Goal: Information Seeking & Learning: Learn about a topic

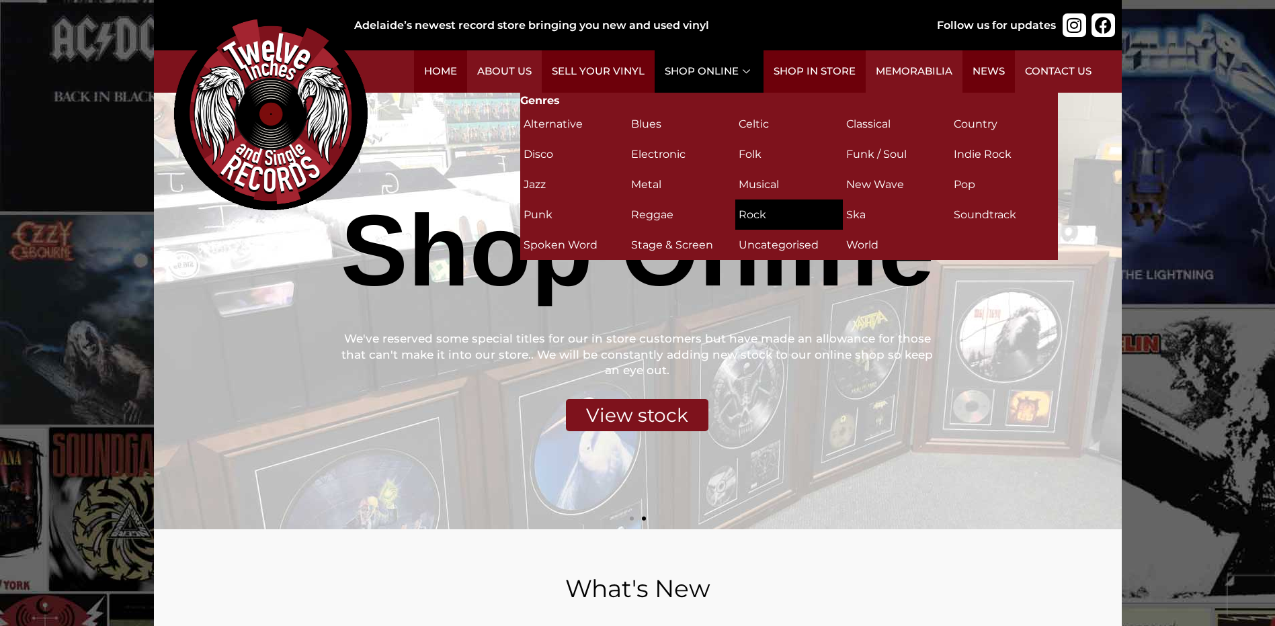
click at [754, 214] on h2 "Rock (311)" at bounding box center [789, 215] width 101 height 24
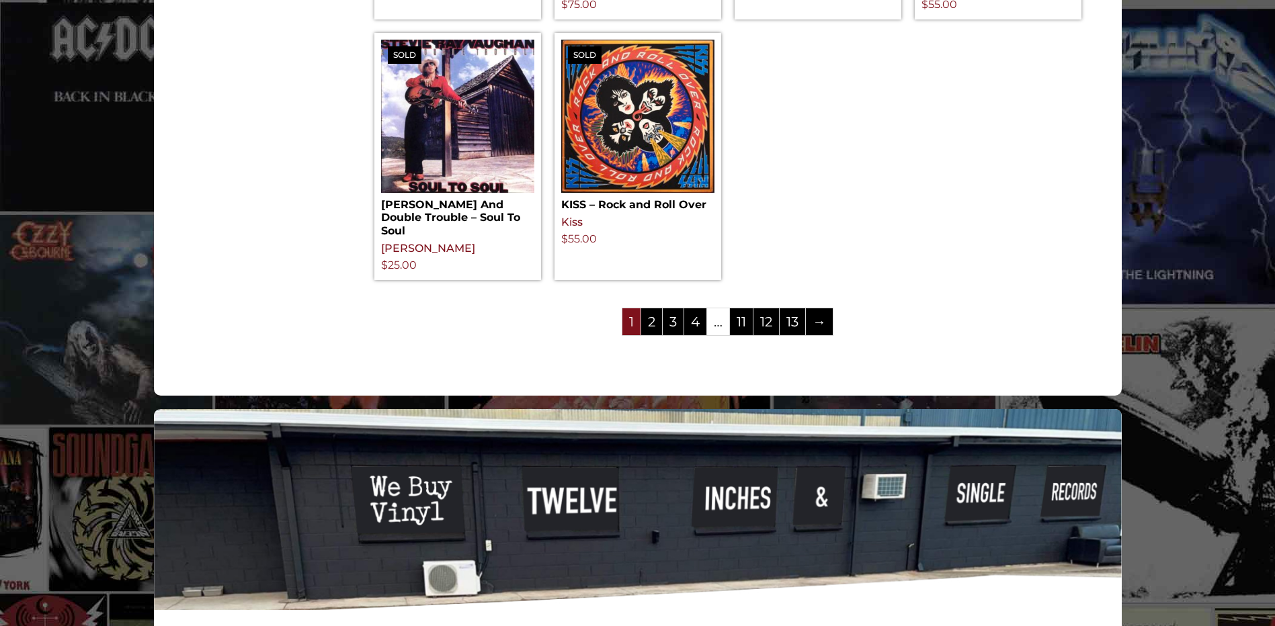
scroll to position [1904, 0]
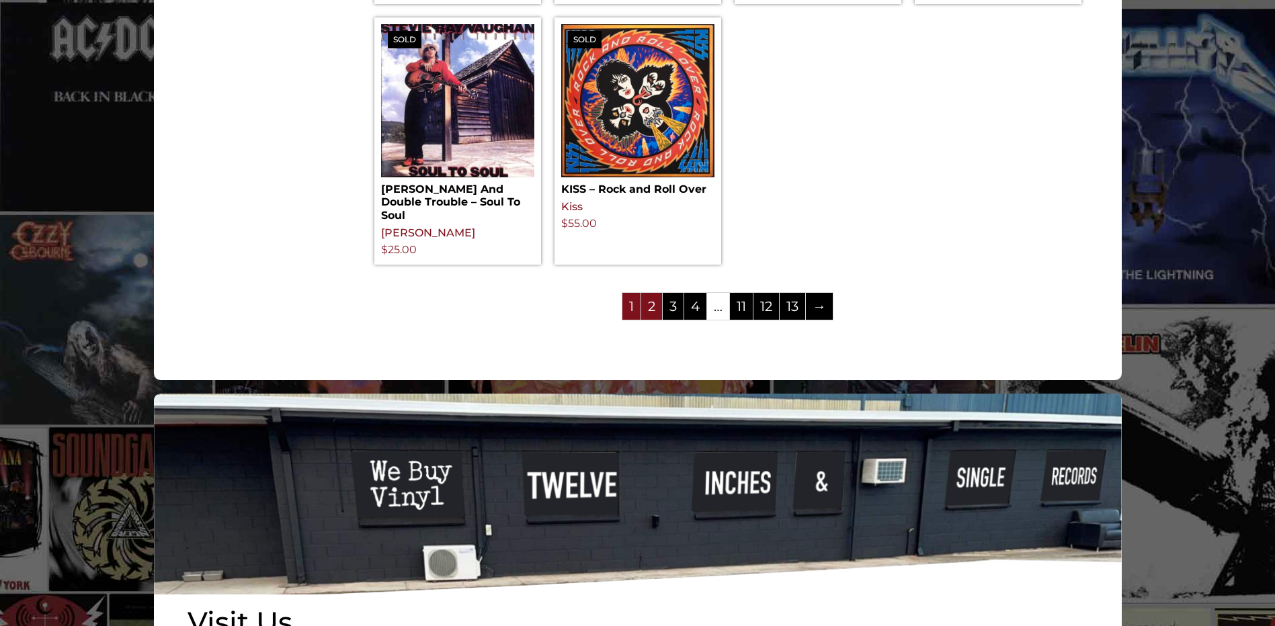
click at [655, 310] on link "2" at bounding box center [651, 306] width 21 height 27
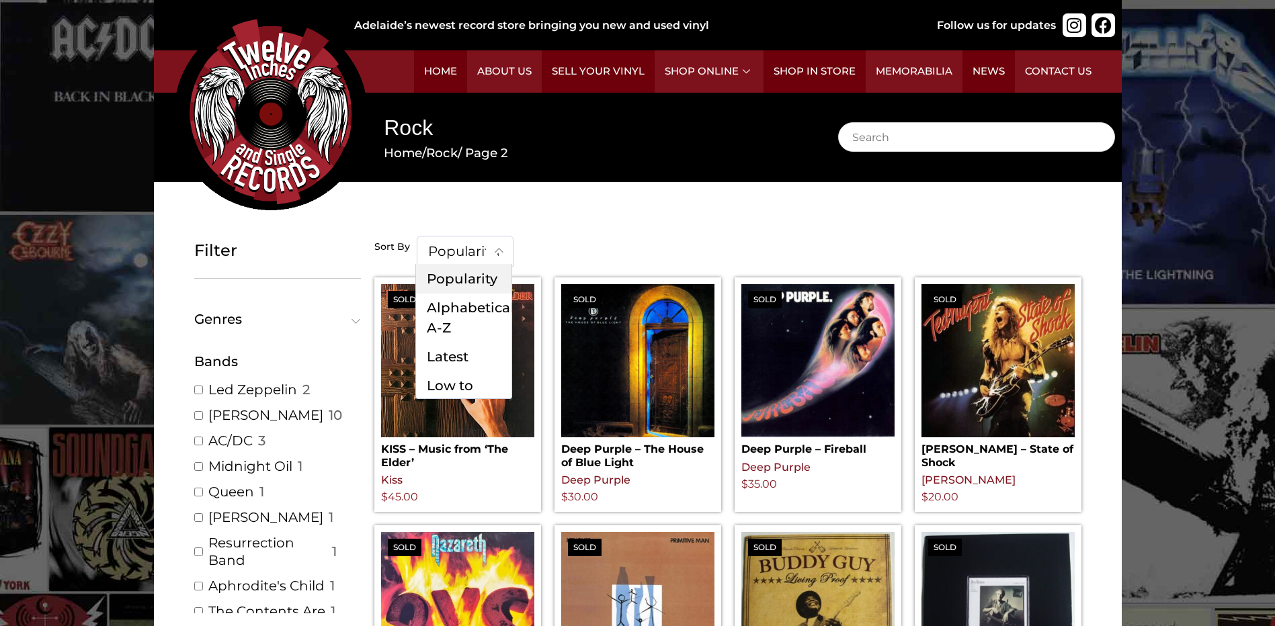
click at [484, 253] on span "Popularity" at bounding box center [464, 252] width 95 height 30
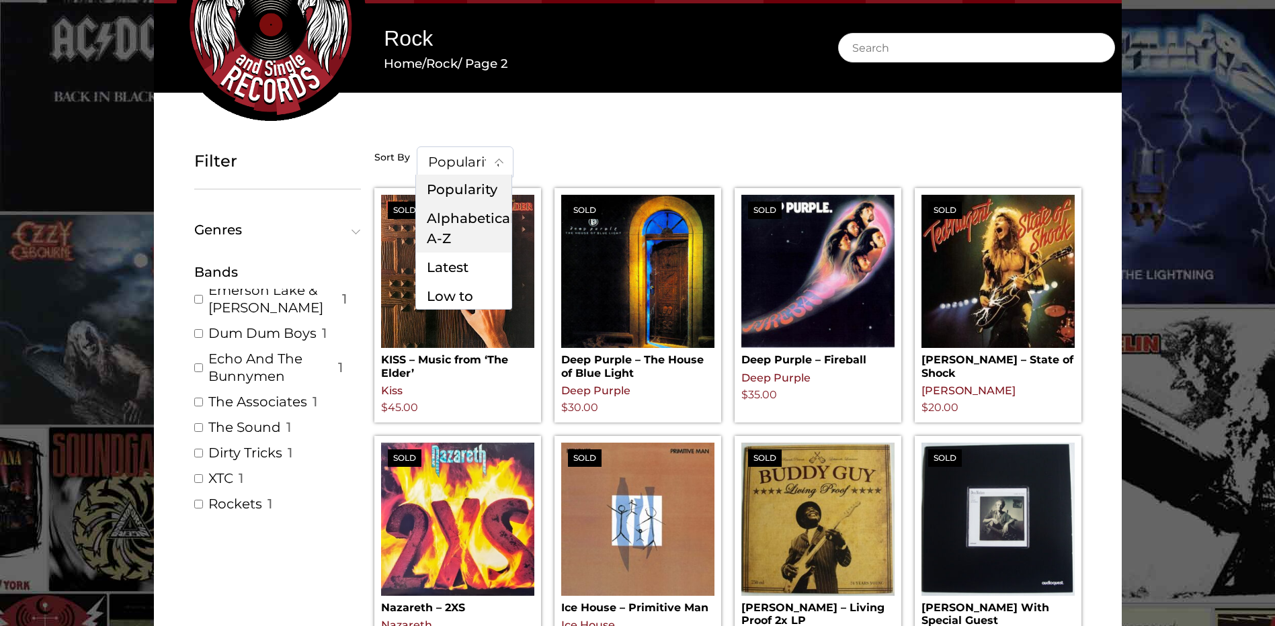
scroll to position [3630, 0]
click at [227, 475] on link "XTC" at bounding box center [220, 483] width 25 height 17
checkbox input "true"
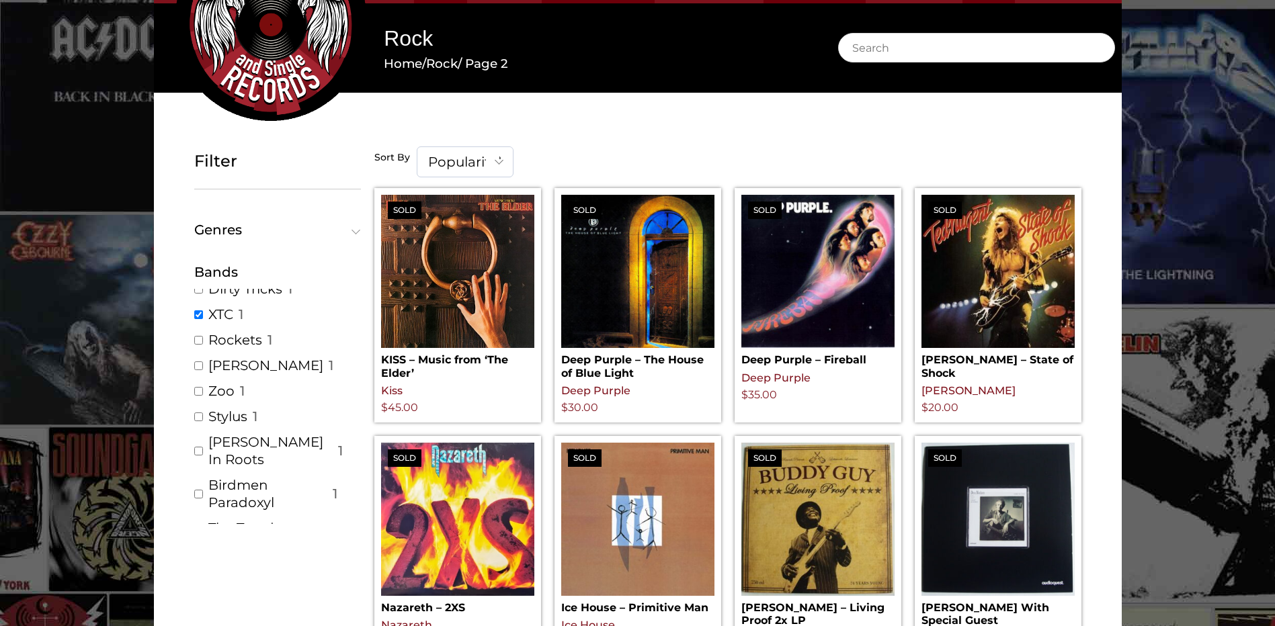
scroll to position [3831, 0]
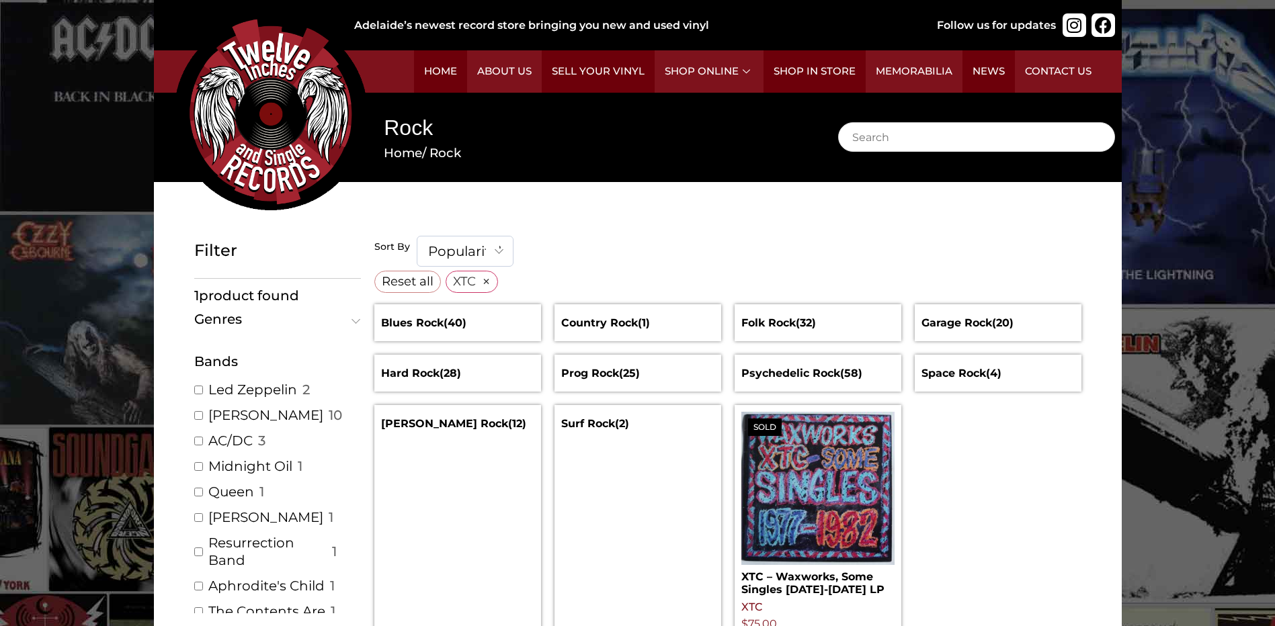
click at [198, 445] on input "AC/DC ( 3 )" at bounding box center [198, 441] width 9 height 9
checkbox input "true"
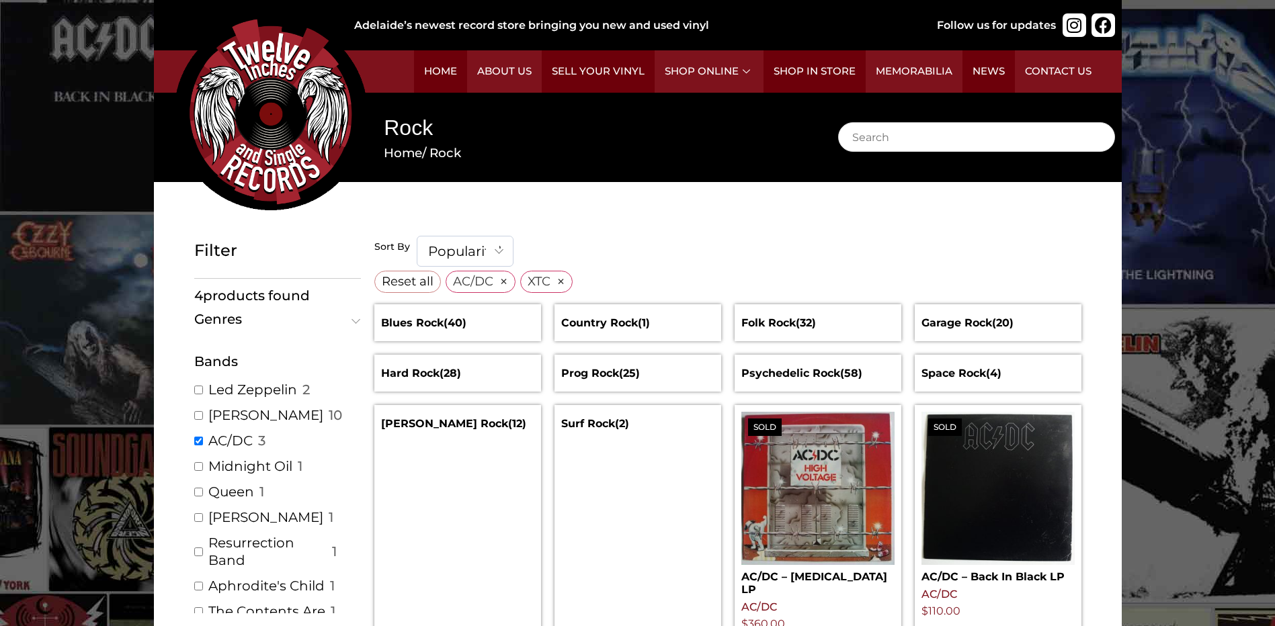
click at [198, 469] on input "Midnight Oil ( 1 )" at bounding box center [198, 466] width 9 height 9
checkbox input "true"
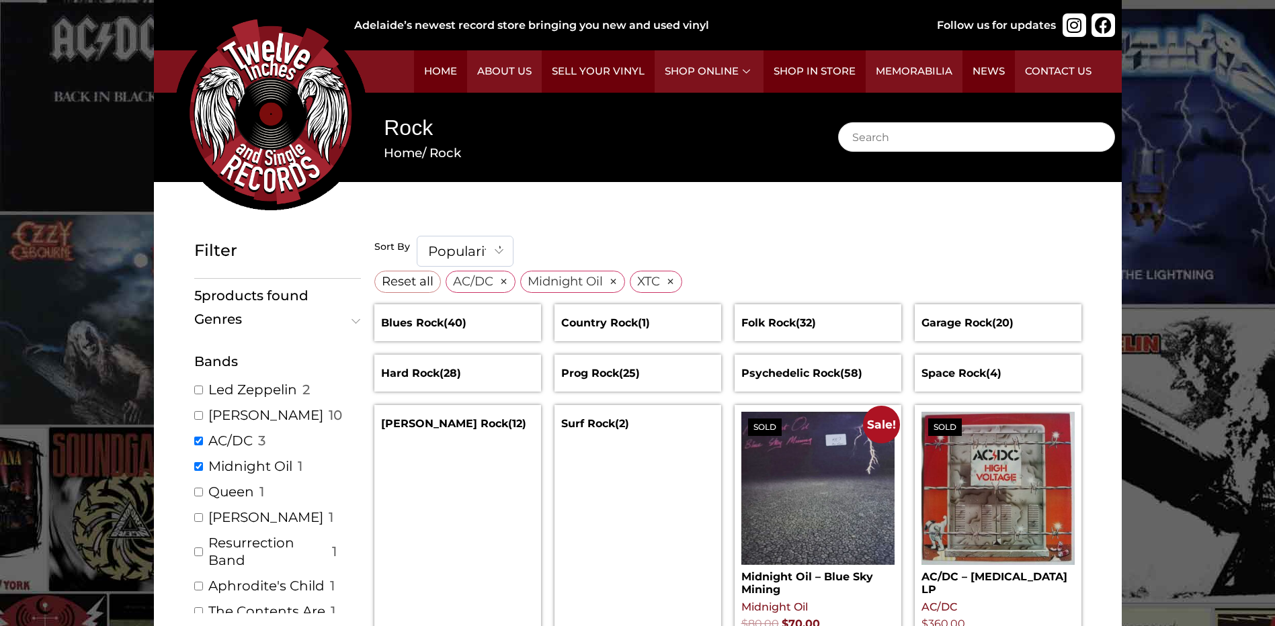
click at [200, 495] on input "Queen ( 1 )" at bounding box center [198, 492] width 9 height 9
checkbox input "true"
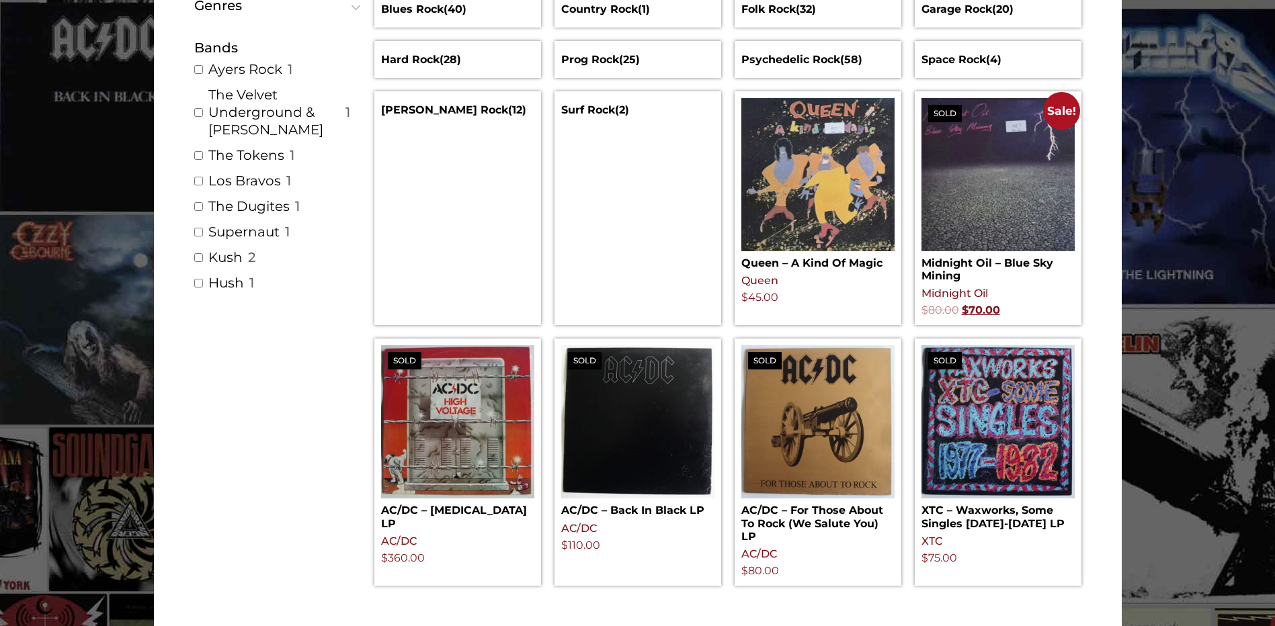
scroll to position [2509, 0]
click at [200, 92] on input "The Velvet Underground & Nico ( 1 )" at bounding box center [198, 87] width 9 height 9
checkbox input "true"
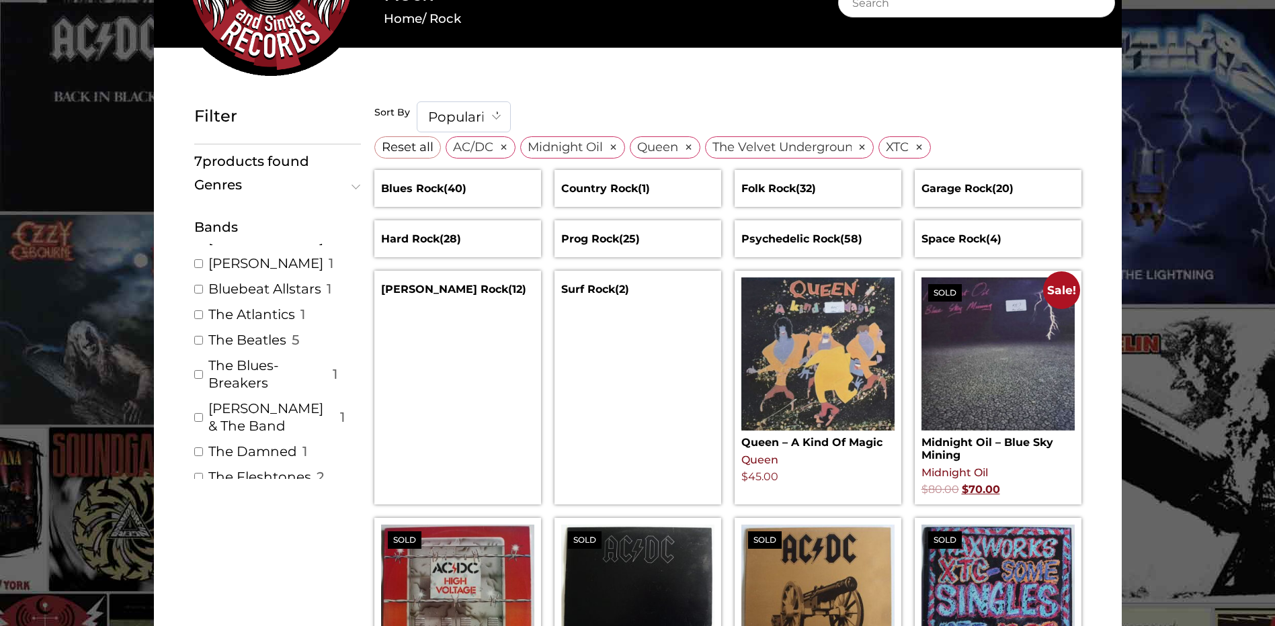
scroll to position [5221, 0]
click at [198, 337] on input "The Beatles ( 5 )" at bounding box center [198, 341] width 9 height 9
checkbox input "true"
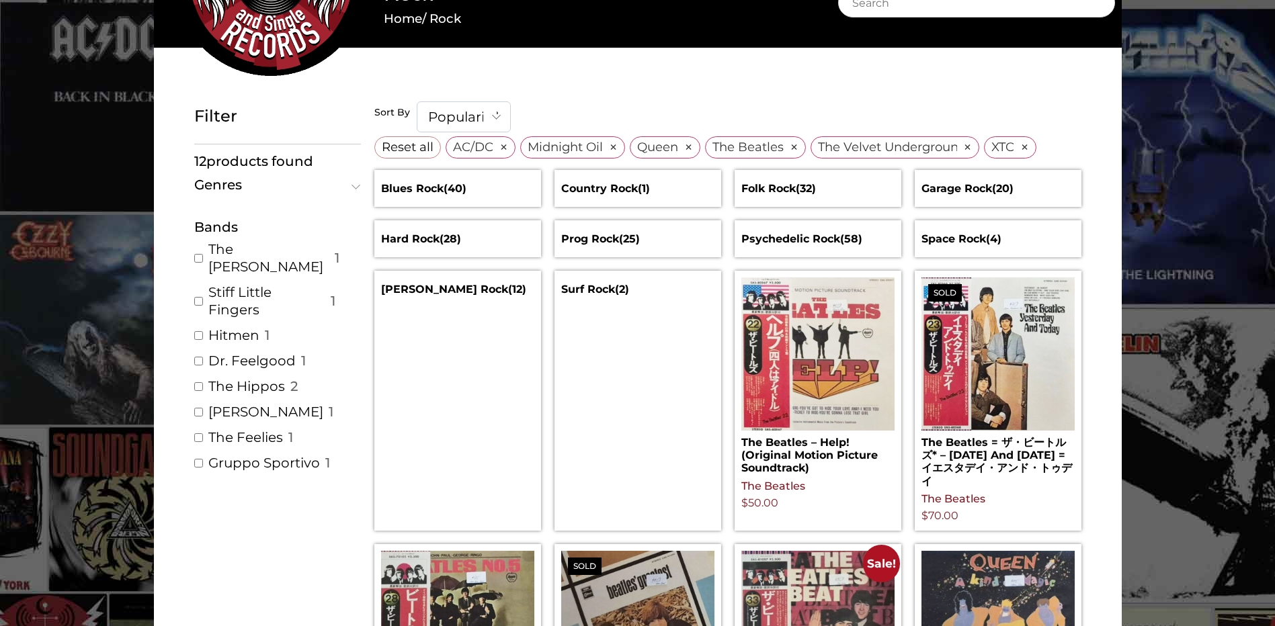
scroll to position [5646, 0]
click at [196, 331] on input "Hitmen ( 1 )" at bounding box center [198, 335] width 9 height 9
checkbox input "true"
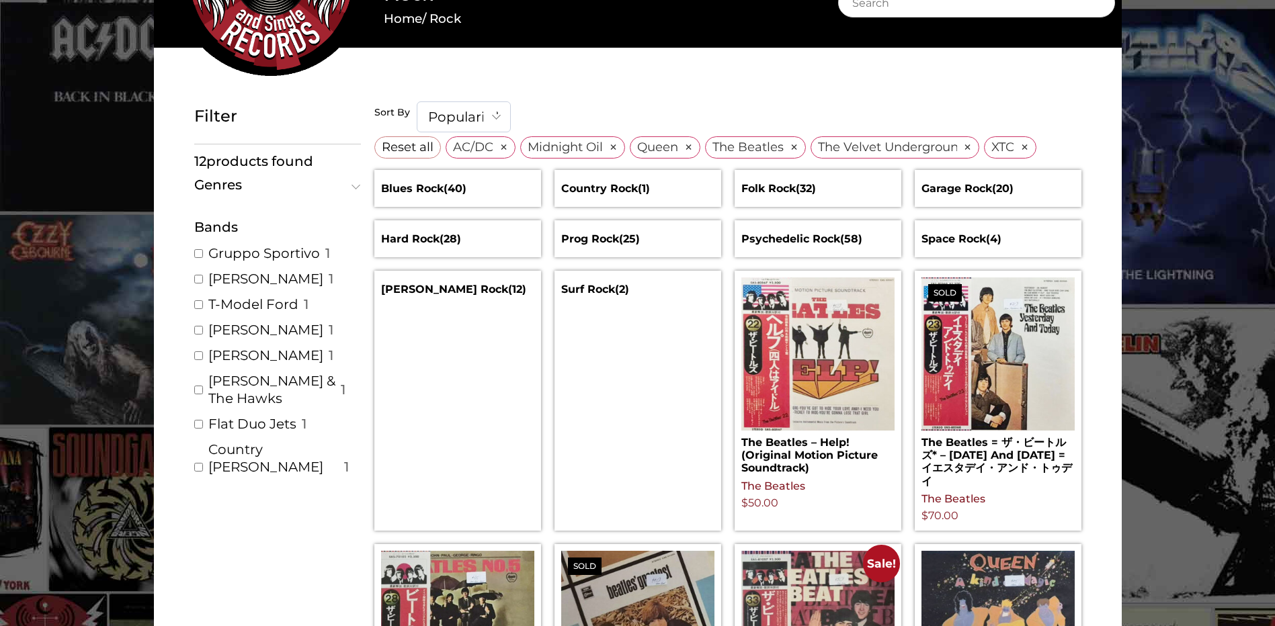
scroll to position [5870, 0]
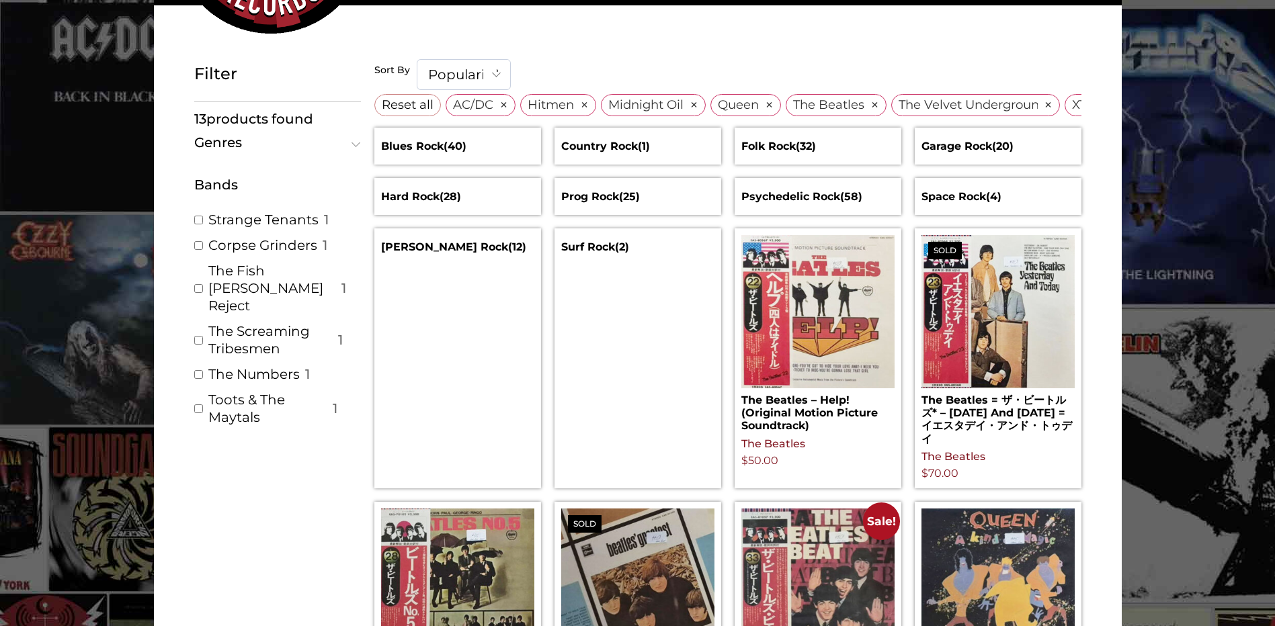
scroll to position [6600, 0]
click at [202, 328] on input "The Numbers ( 1 )" at bounding box center [198, 332] width 9 height 9
checkbox input "true"
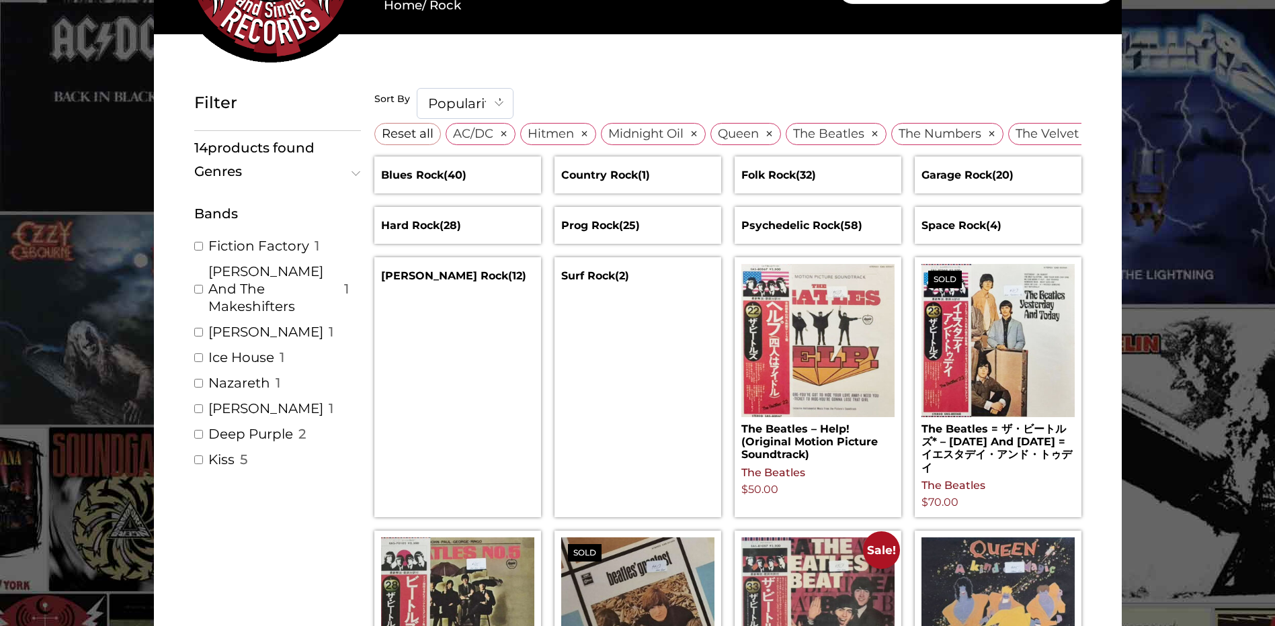
scroll to position [157, 0]
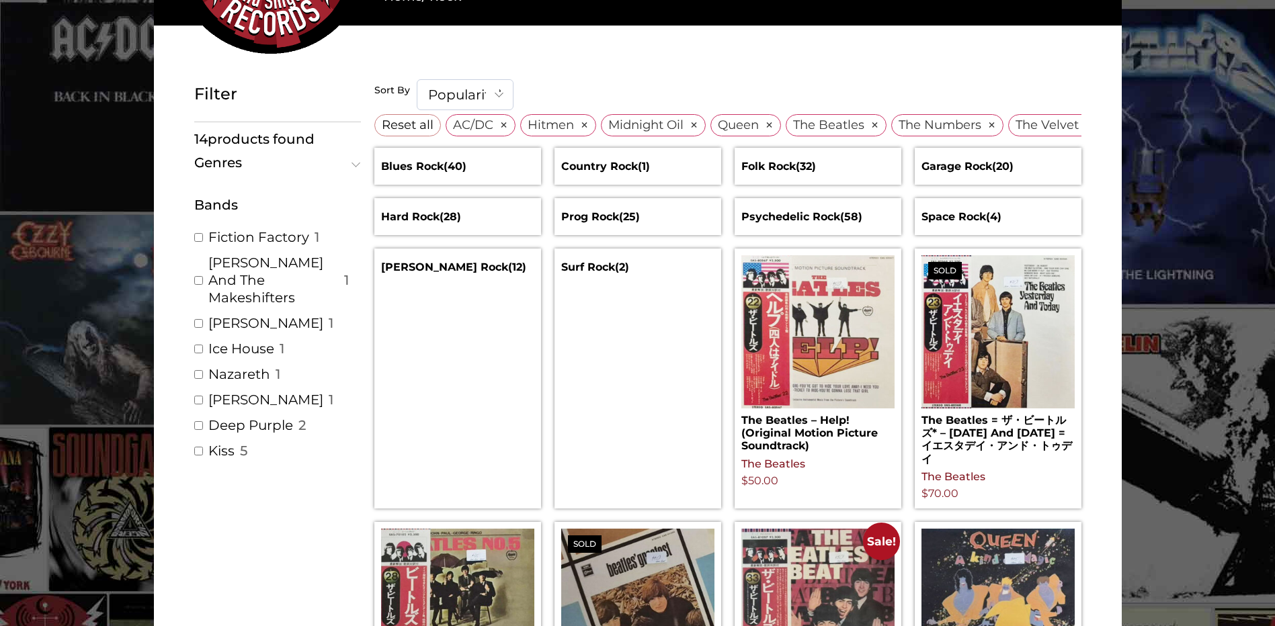
click at [201, 442] on div "Kiss ( 5 )" at bounding box center [277, 450] width 167 height 17
click at [199, 447] on input "Kiss ( 5 )" at bounding box center [198, 451] width 9 height 9
checkbox input "true"
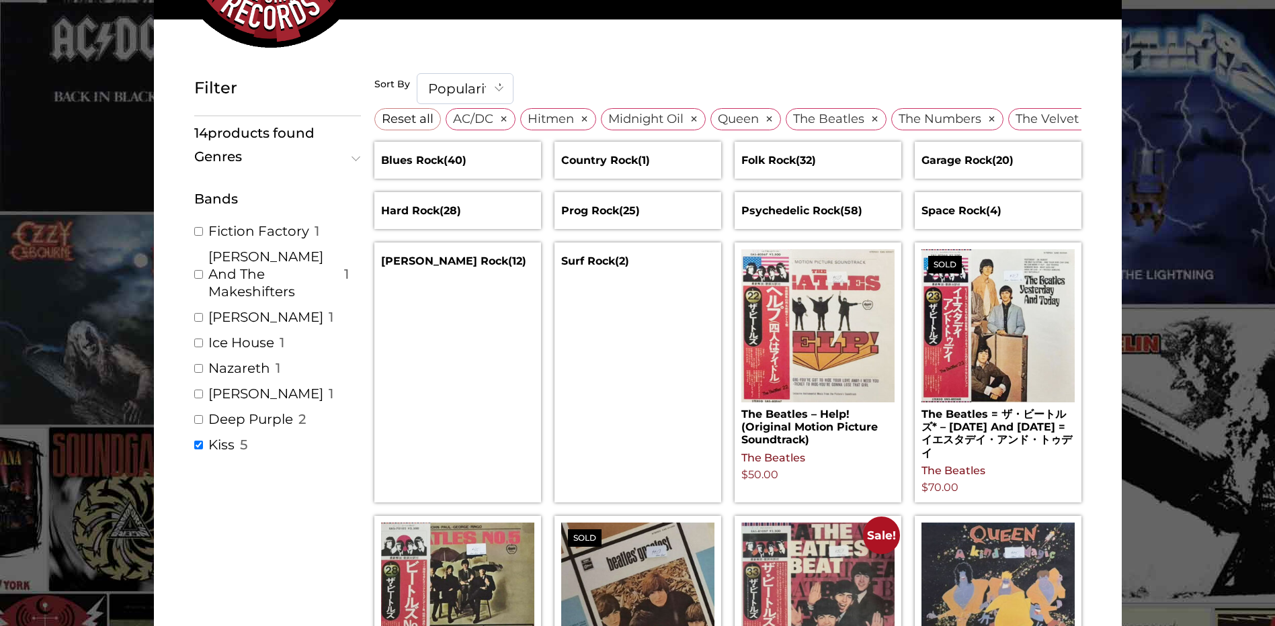
scroll to position [175, 0]
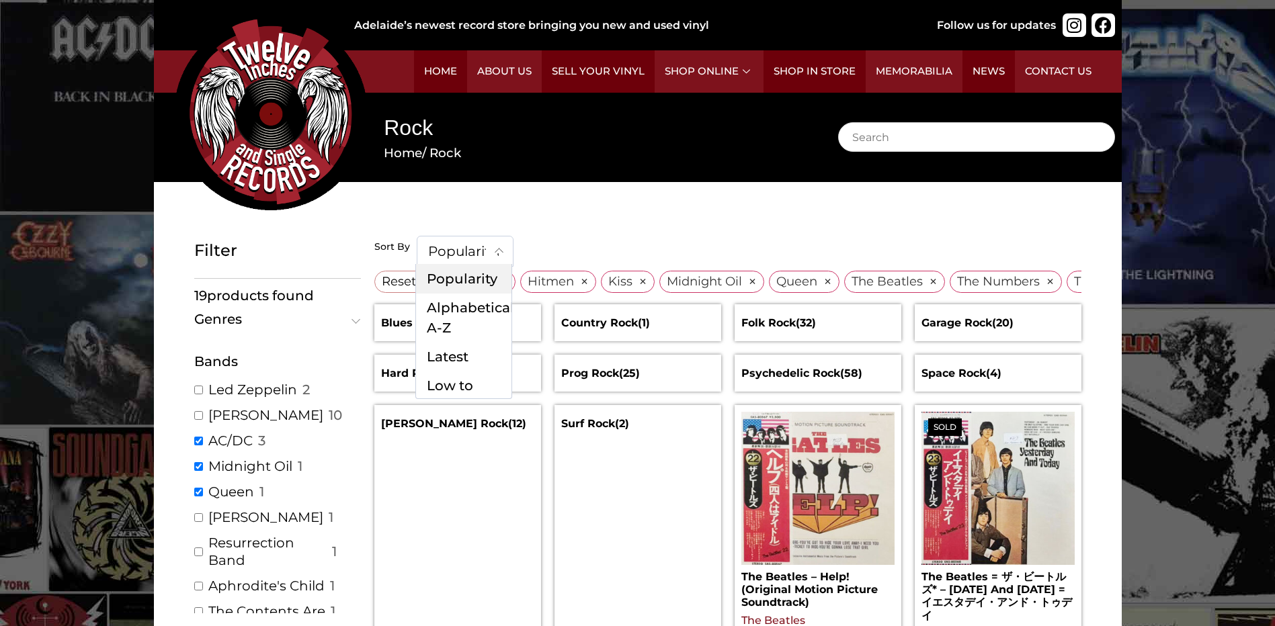
click at [495, 250] on b at bounding box center [499, 253] width 9 height 9
